Goal: Find specific page/section: Find specific page/section

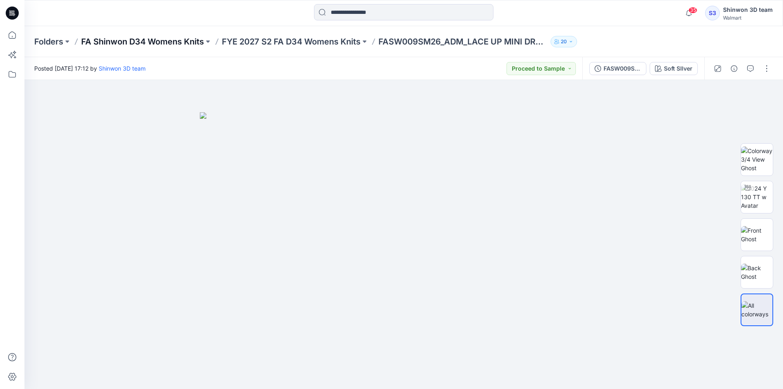
click at [172, 42] on p "FA Shinwon D34 Womens Knits" at bounding box center [142, 41] width 123 height 11
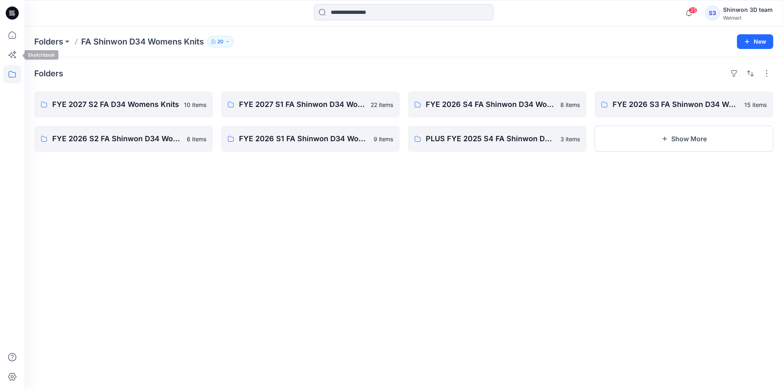
click at [11, 71] on icon at bounding box center [12, 74] width 18 height 18
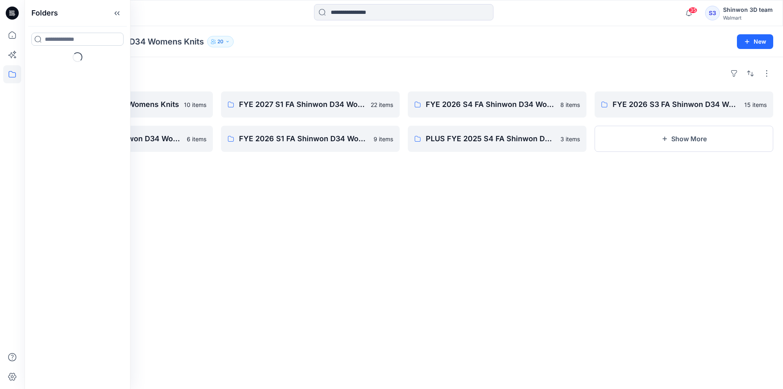
click at [58, 43] on input at bounding box center [77, 39] width 92 height 13
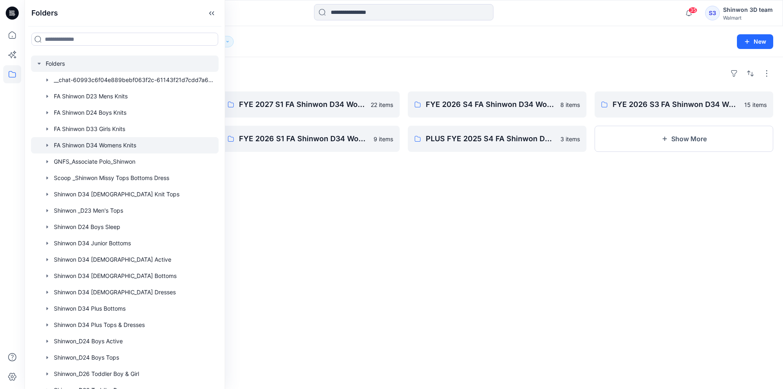
click at [58, 64] on div at bounding box center [125, 63] width 188 height 16
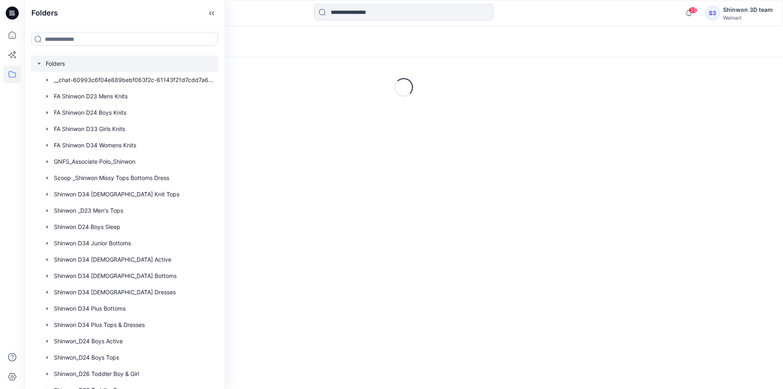
click at [272, 4] on div "35 Notifications Your style FASW009SM26_ADM_LACE UP MINI DRESS has been updated…" at bounding box center [403, 13] width 759 height 26
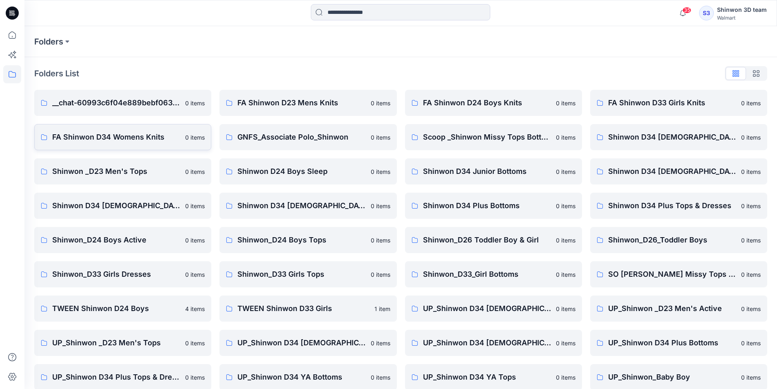
scroll to position [41, 0]
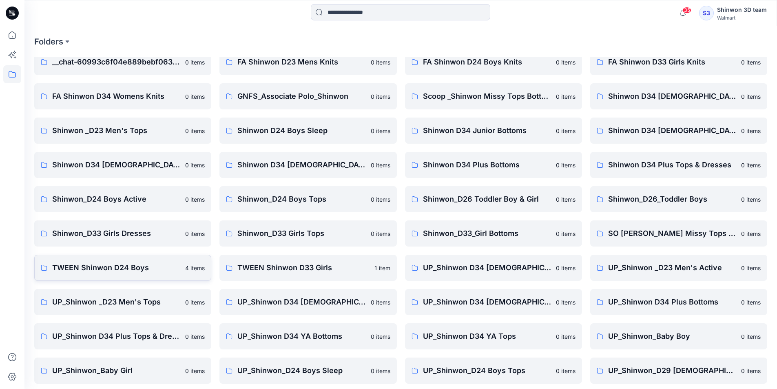
click at [188, 265] on p "4 items" at bounding box center [195, 268] width 20 height 9
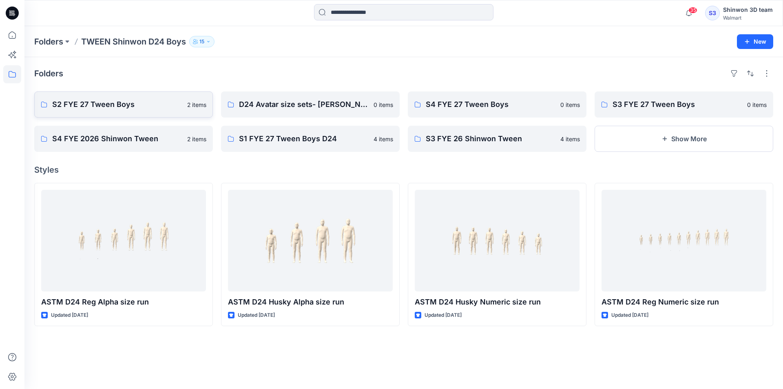
click at [142, 103] on p "S2 FYE 27 Tween Boys" at bounding box center [117, 104] width 130 height 11
click at [152, 35] on div "Folders TWEEN Shinwon D24 Boys 15 New" at bounding box center [403, 41] width 759 height 31
click at [55, 40] on p "Folders" at bounding box center [48, 41] width 29 height 11
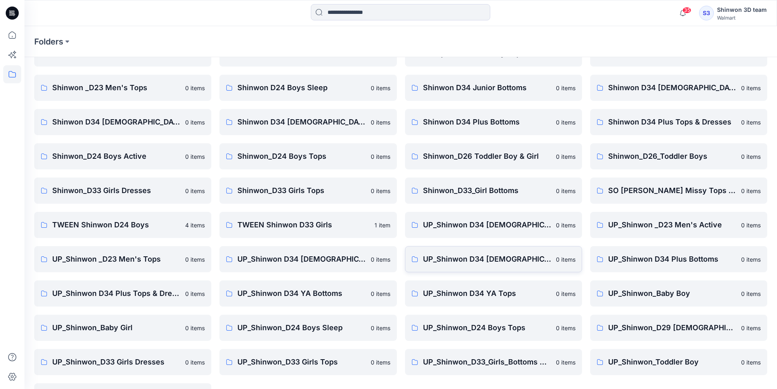
scroll to position [114, 0]
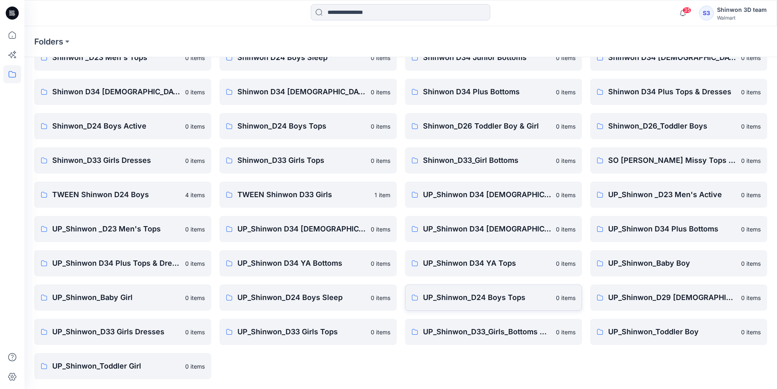
click at [495, 303] on p "UP_Shinwon_D24 Boys Tops" at bounding box center [487, 297] width 128 height 11
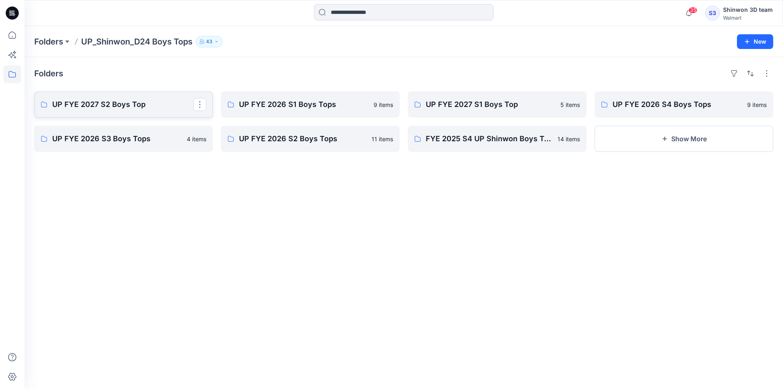
click at [166, 98] on link "UP FYE 2027 S2 Boys Top" at bounding box center [123, 104] width 179 height 26
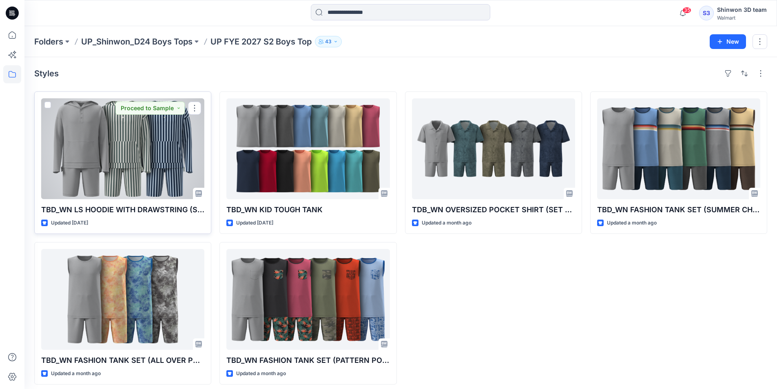
click at [144, 139] on div at bounding box center [122, 148] width 163 height 101
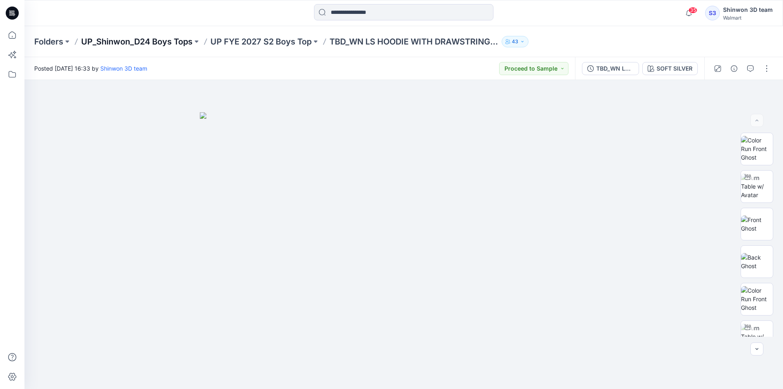
click at [148, 38] on p "UP_Shinwon_D24 Boys Tops" at bounding box center [136, 41] width 111 height 11
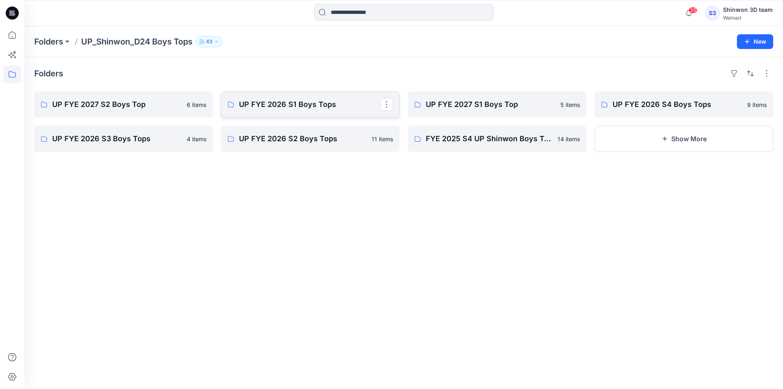
click at [297, 101] on p "UP FYE 2026 S1 Boys Tops" at bounding box center [309, 104] width 141 height 11
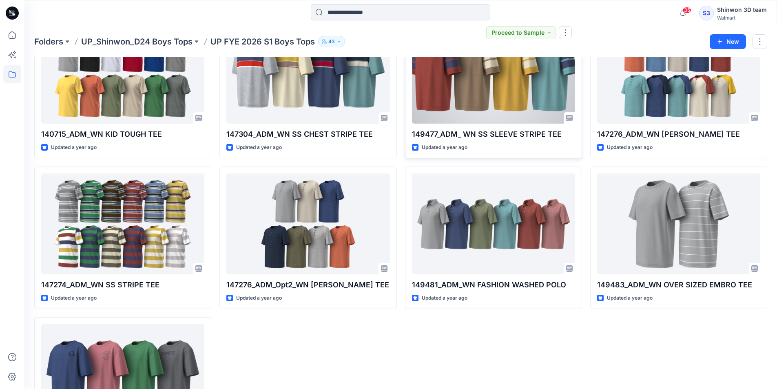
scroll to position [156, 0]
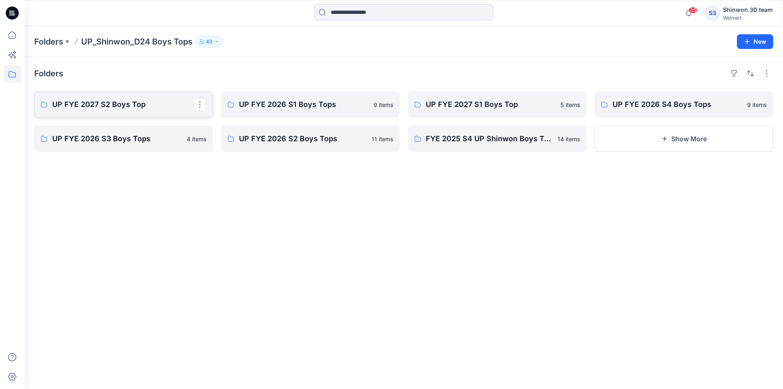
click at [140, 107] on p "UP FYE 2027 S2 Boys Top" at bounding box center [122, 104] width 141 height 11
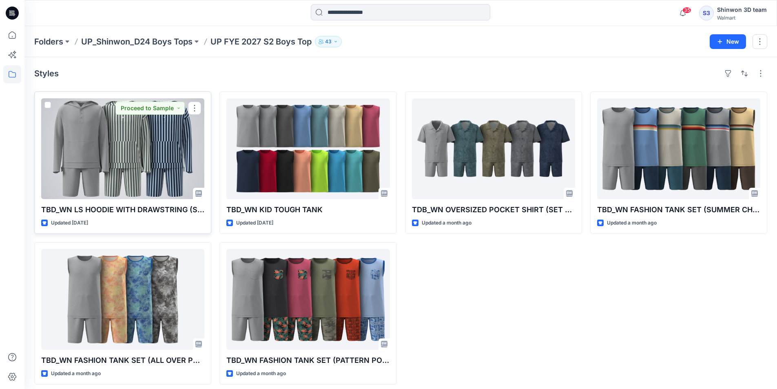
click at [164, 148] on div at bounding box center [122, 148] width 163 height 101
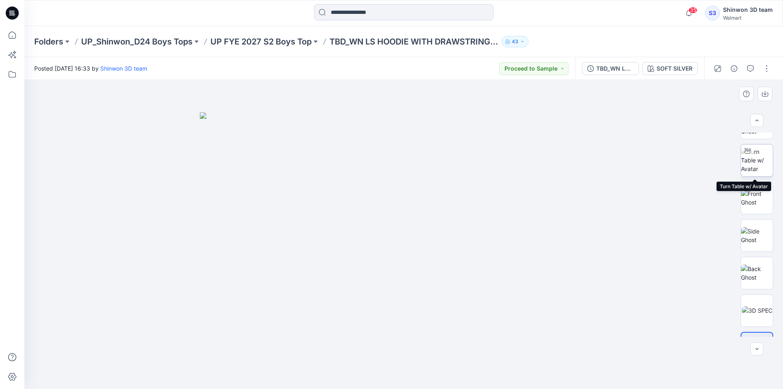
scroll to position [122, 0]
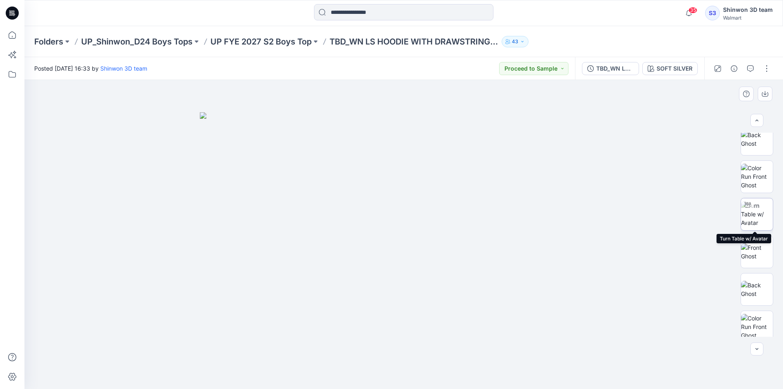
click at [765, 218] on img at bounding box center [757, 214] width 32 height 26
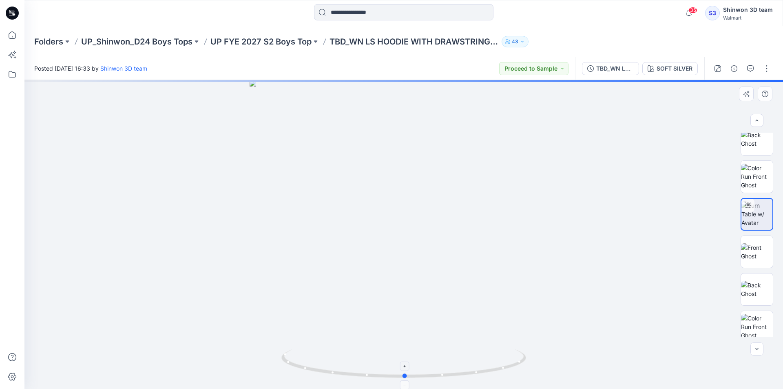
drag, startPoint x: 470, startPoint y: 372, endPoint x: 455, endPoint y: 366, distance: 16.4
click at [455, 366] on icon at bounding box center [404, 364] width 247 height 31
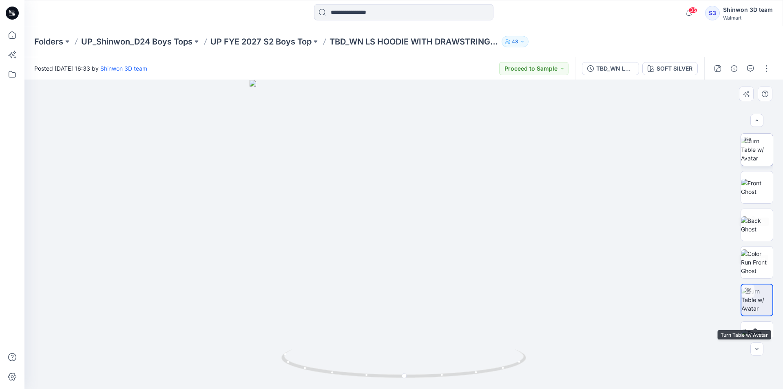
scroll to position [0, 0]
click at [758, 261] on img at bounding box center [757, 261] width 32 height 17
